Goal: Information Seeking & Learning: Learn about a topic

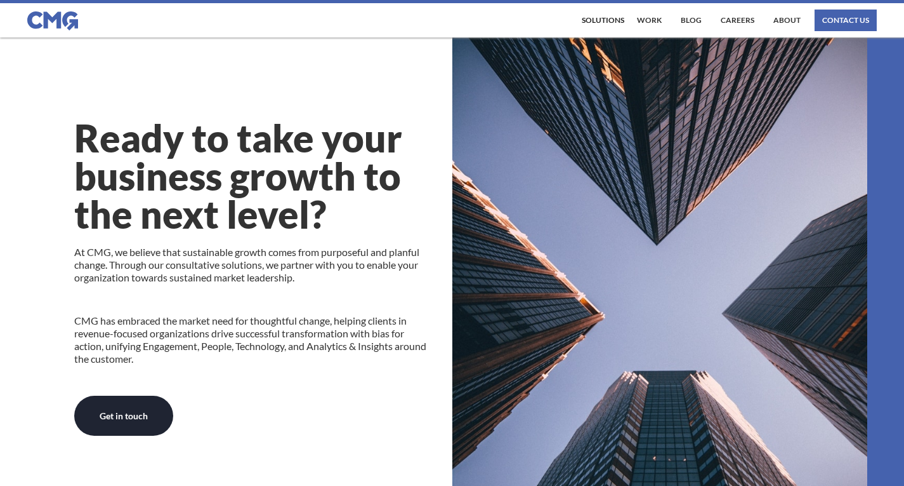
scroll to position [317, 0]
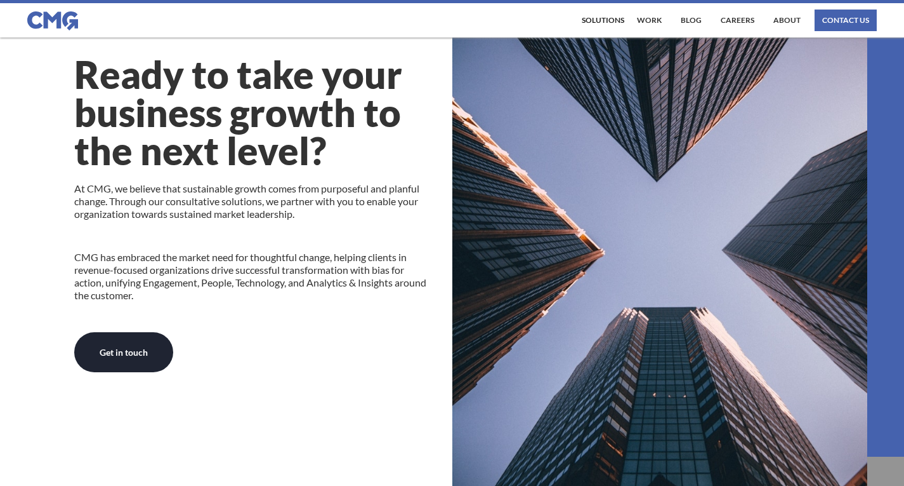
click at [193, 185] on p "At CMG, we believe that sustainable growth comes from purposeful and planful ch…" at bounding box center [253, 201] width 359 height 38
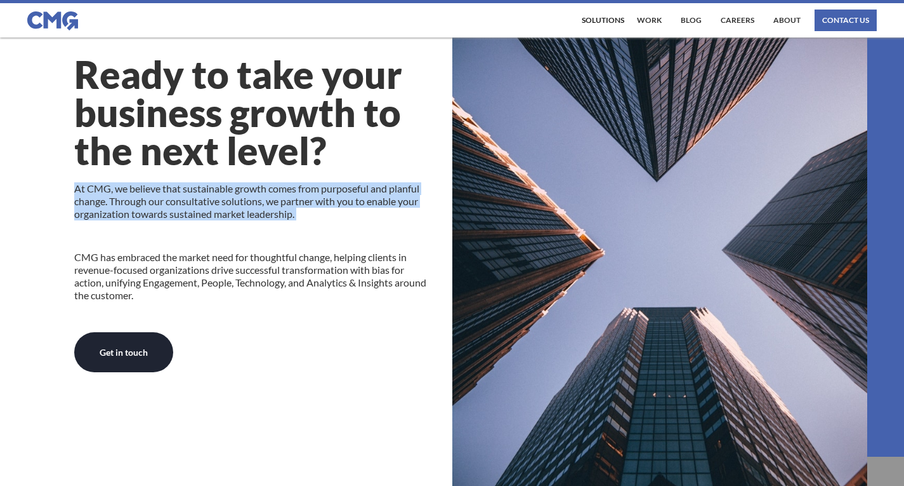
click at [193, 185] on p "At CMG, we believe that sustainable growth comes from purposeful and planful ch…" at bounding box center [253, 201] width 359 height 38
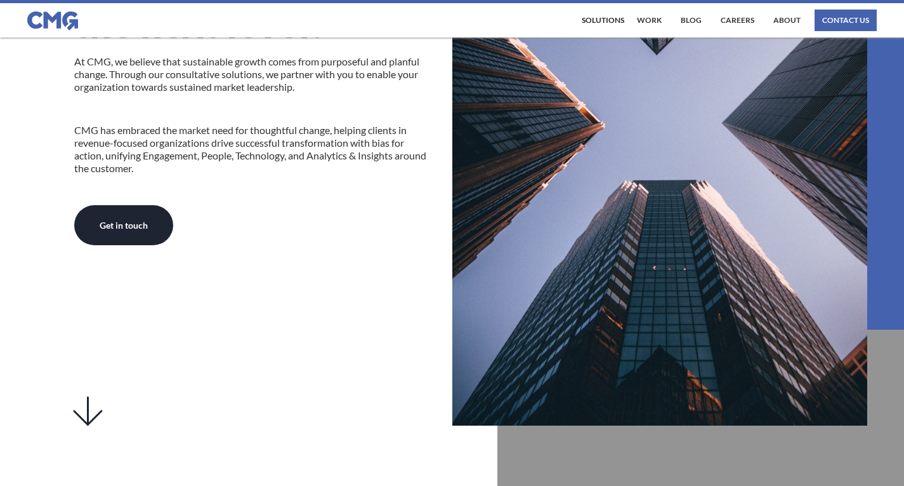
click at [145, 124] on p "CMG has embraced the market need for thoughtful change, helping clients in reve…" at bounding box center [253, 149] width 359 height 51
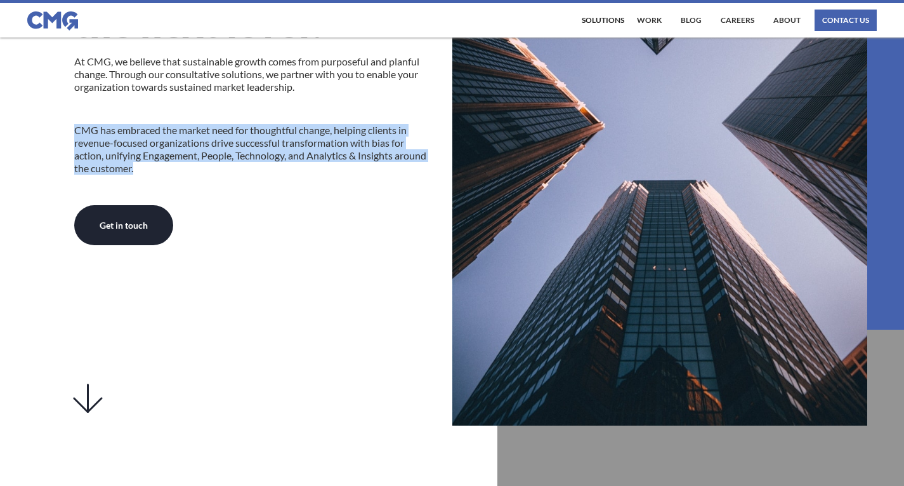
click at [145, 124] on p "CMG has embraced the market need for thoughtful change, helping clients in reve…" at bounding box center [253, 149] width 359 height 51
click at [275, 159] on p "CMG has embraced the market need for thoughtful change, helping clients in reve…" at bounding box center [253, 149] width 359 height 51
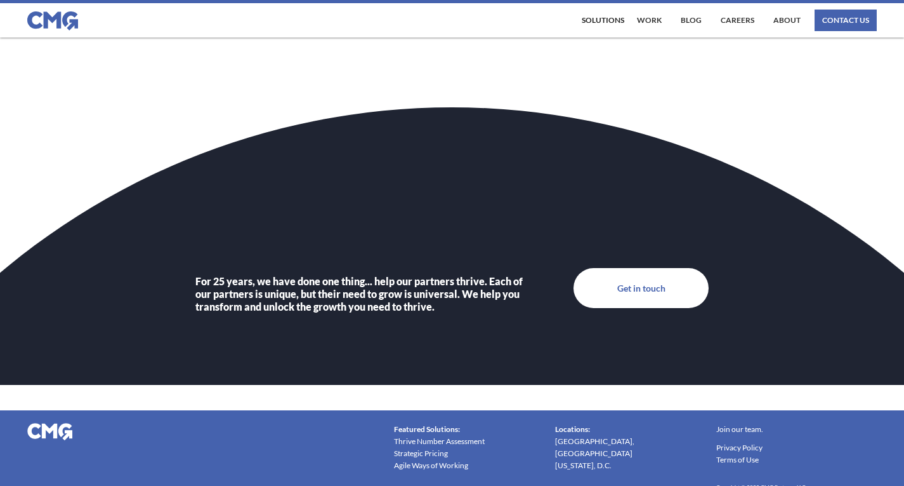
scroll to position [4385, 0]
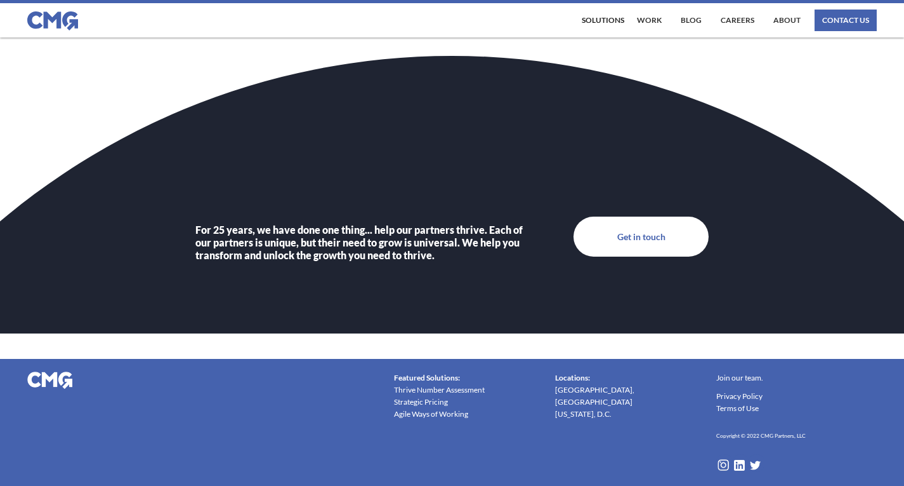
click at [591, 390] on link "[GEOGRAPHIC_DATA], [GEOGRAPHIC_DATA]" at bounding box center [628, 395] width 146 height 24
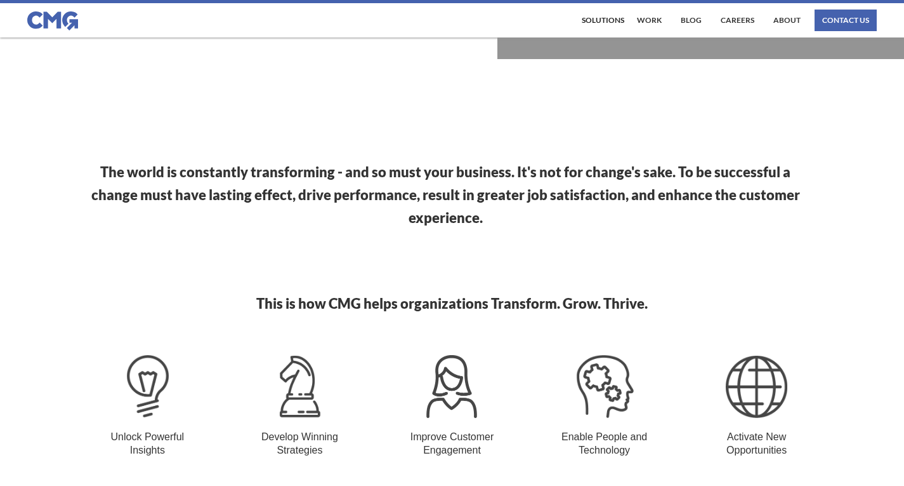
scroll to position [895, 0]
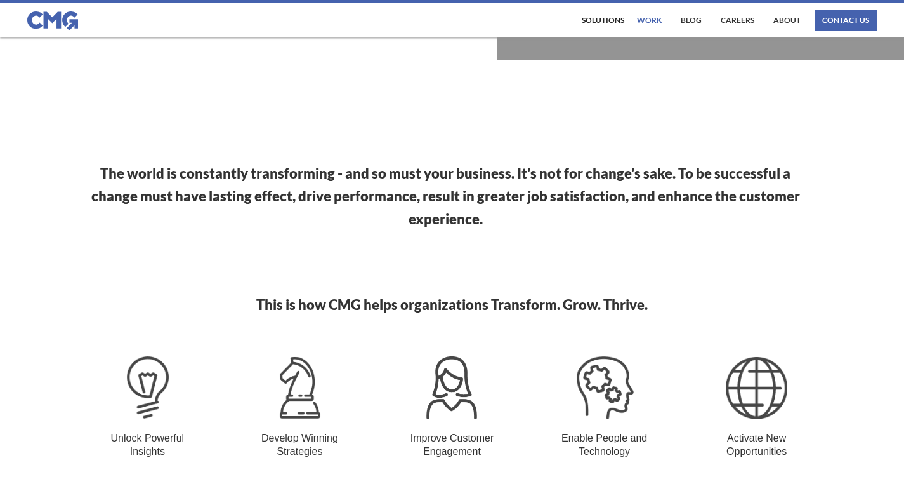
click at [663, 18] on link "work" at bounding box center [649, 21] width 31 height 22
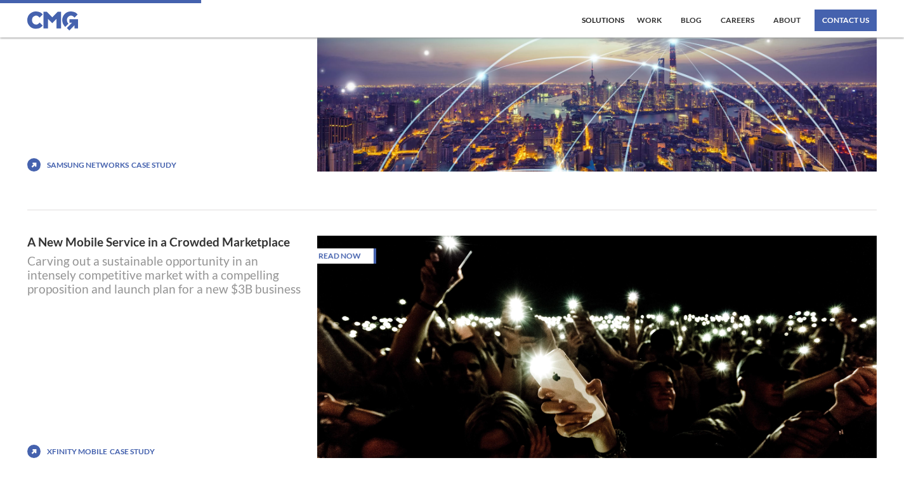
scroll to position [1269, 0]
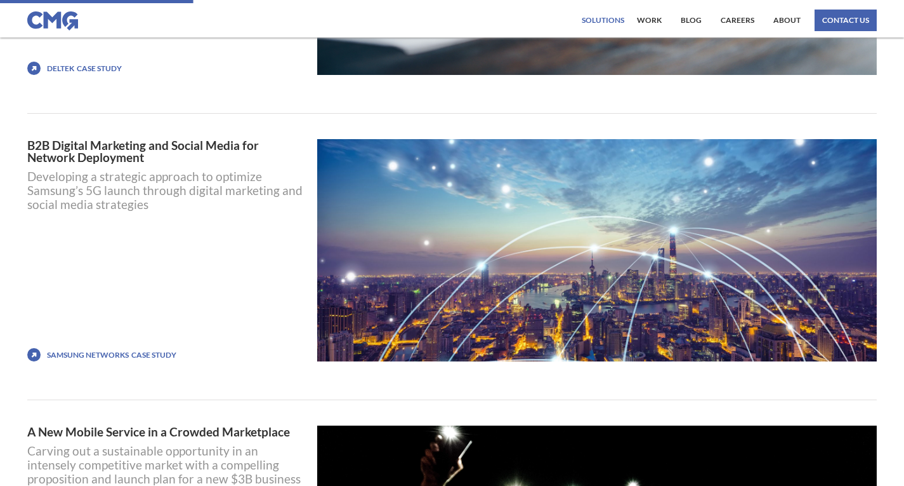
click at [605, 19] on div "Solutions" at bounding box center [603, 21] width 43 height 8
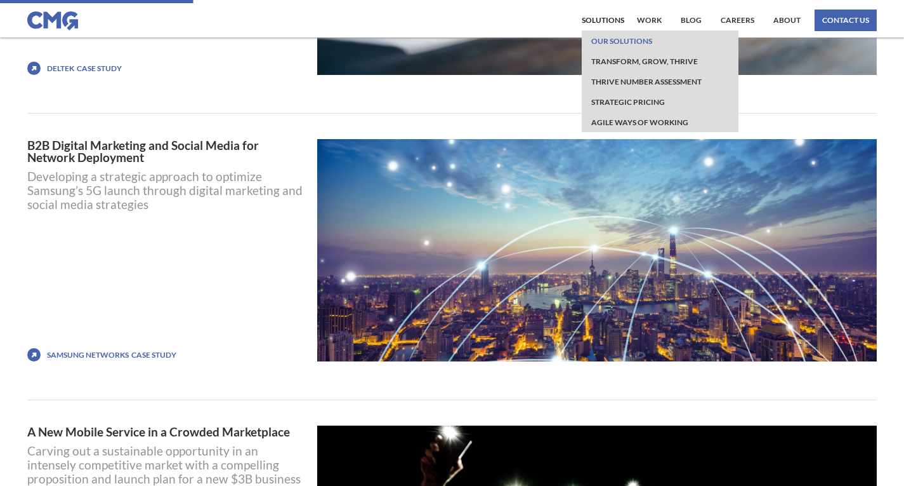
click at [600, 45] on link "Our Solutions" at bounding box center [621, 40] width 67 height 20
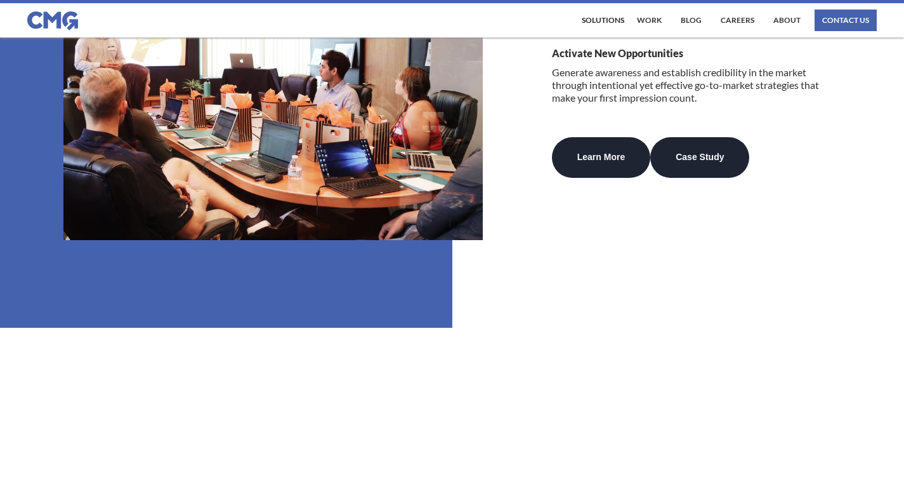
scroll to position [3364, 0]
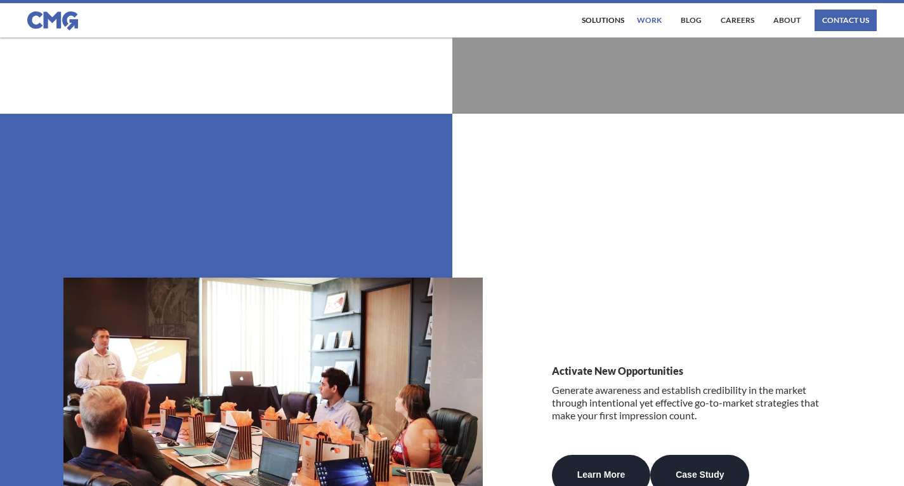
click at [663, 16] on link "work" at bounding box center [649, 21] width 31 height 22
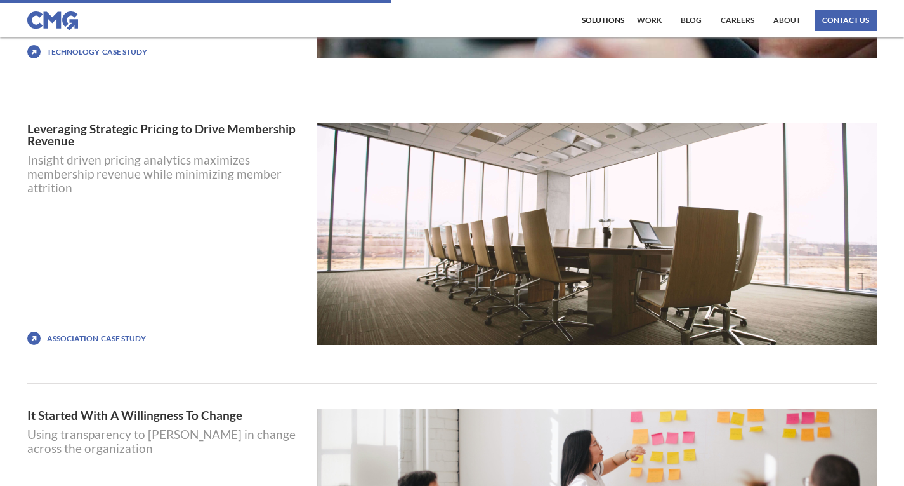
scroll to position [2666, 0]
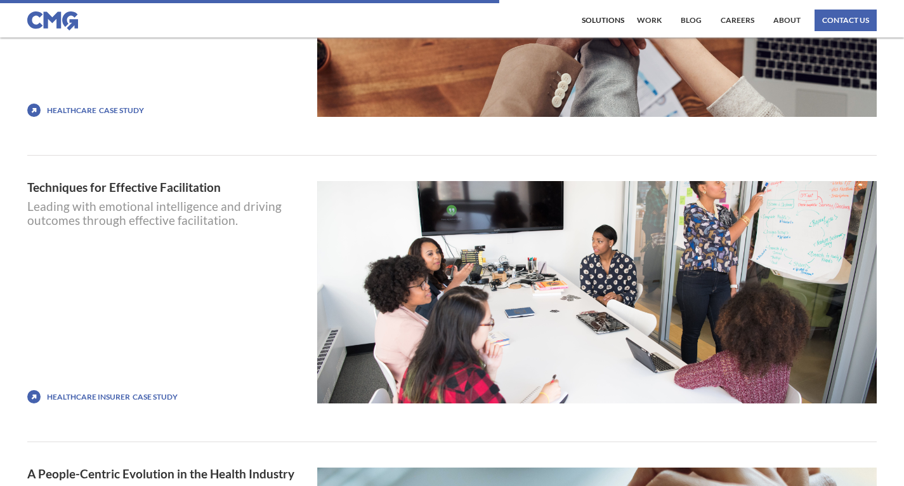
scroll to position [3300, 0]
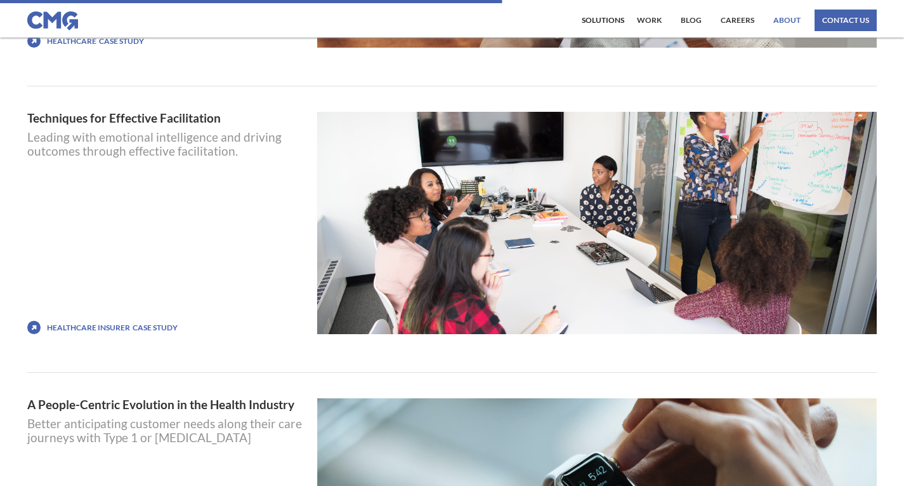
click at [788, 22] on link "About" at bounding box center [787, 21] width 34 height 22
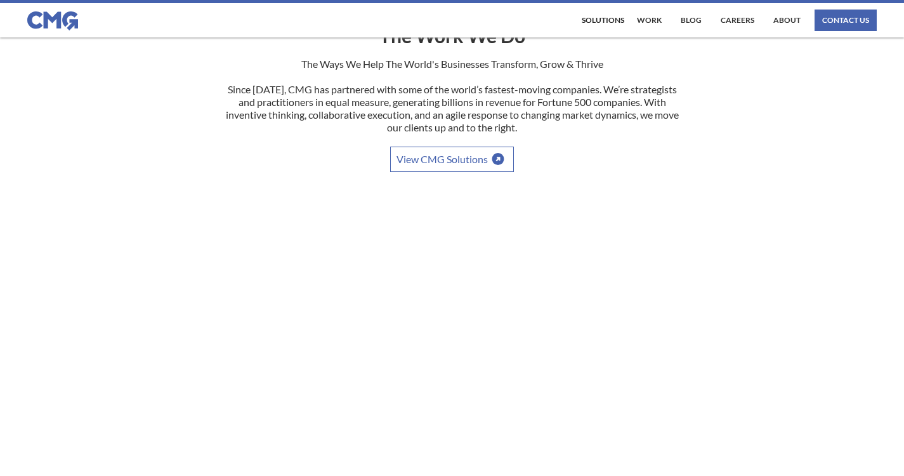
scroll to position [254, 0]
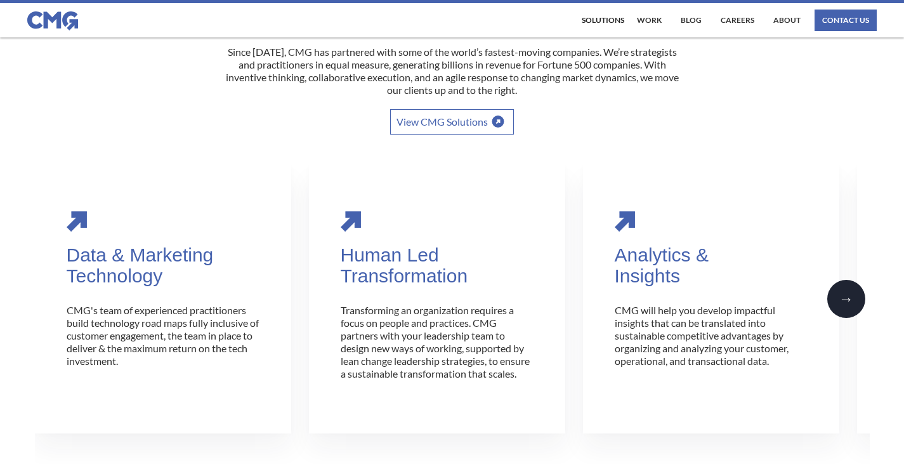
click at [839, 305] on div "→" at bounding box center [846, 299] width 15 height 13
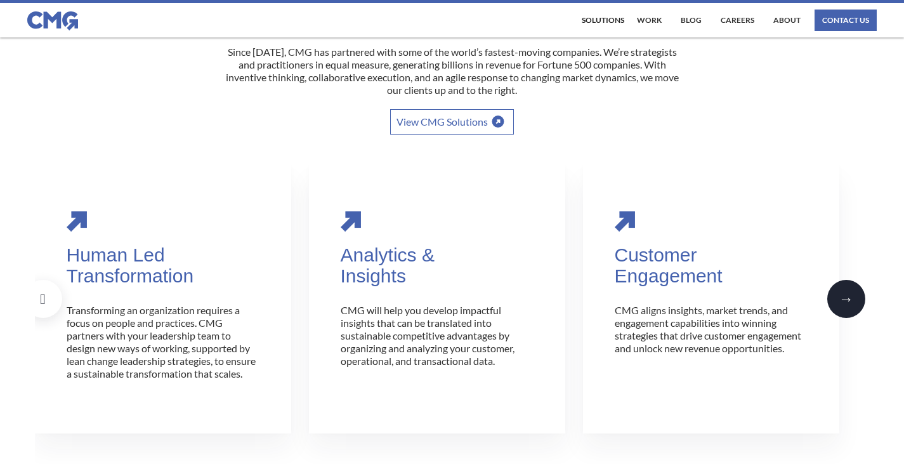
click at [839, 305] on div "→" at bounding box center [846, 299] width 15 height 13
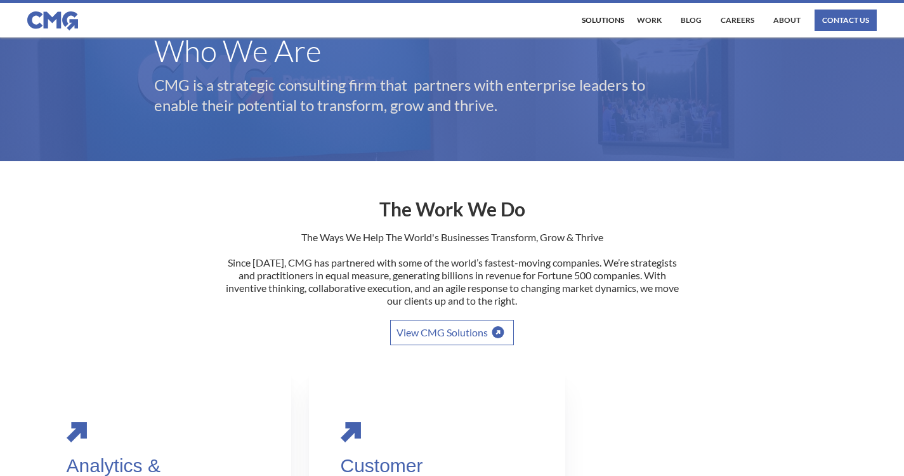
scroll to position [0, 0]
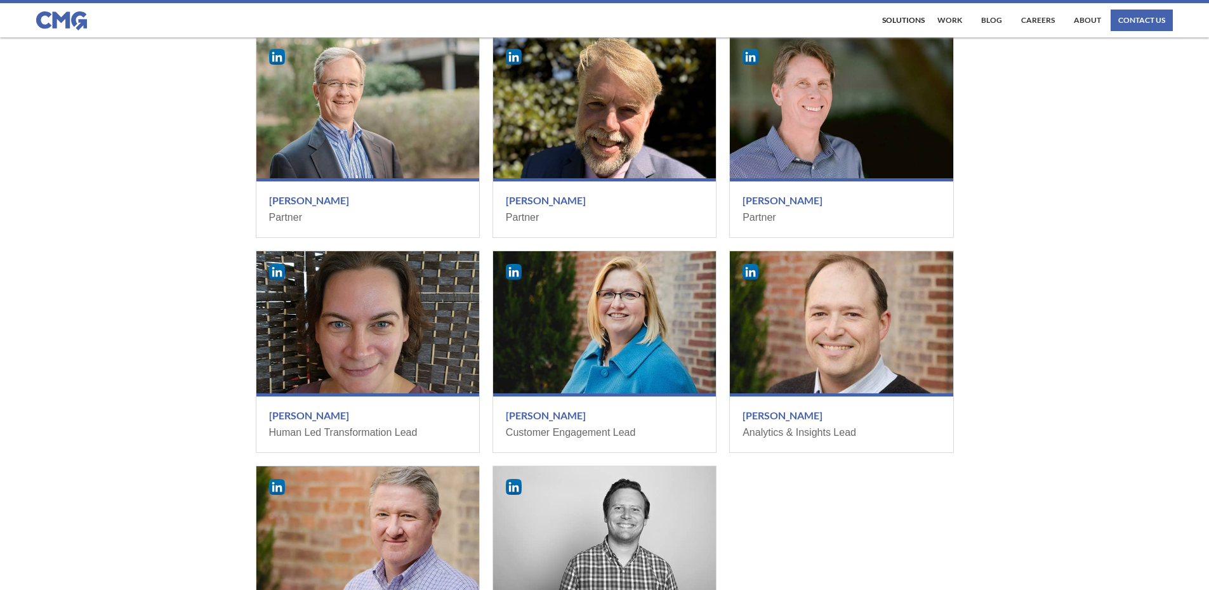
scroll to position [1396, 0]
